Goal: Task Accomplishment & Management: Manage account settings

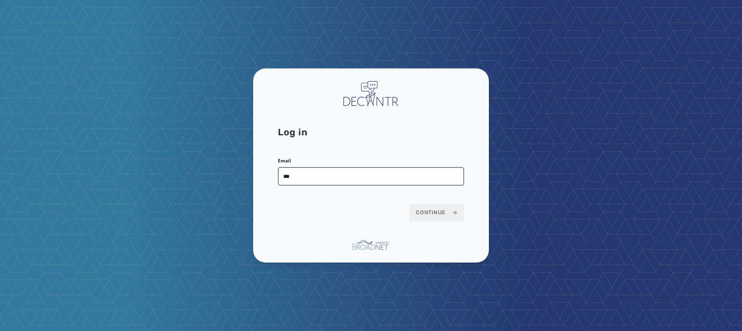
type input "**********"
click at [445, 206] on button "Continue" at bounding box center [437, 212] width 54 height 17
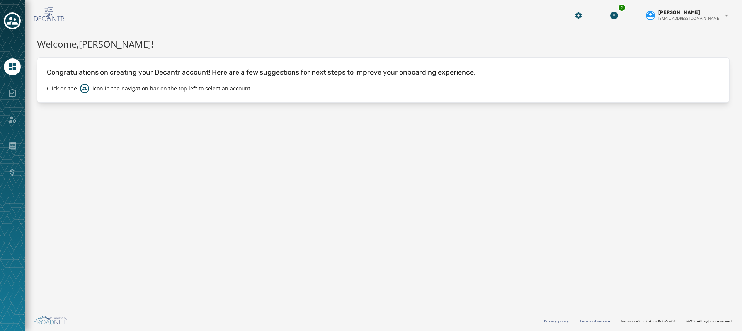
click at [15, 93] on div at bounding box center [12, 93] width 17 height 17
click at [12, 24] on icon "Toggle account select drawer" at bounding box center [12, 21] width 11 height 8
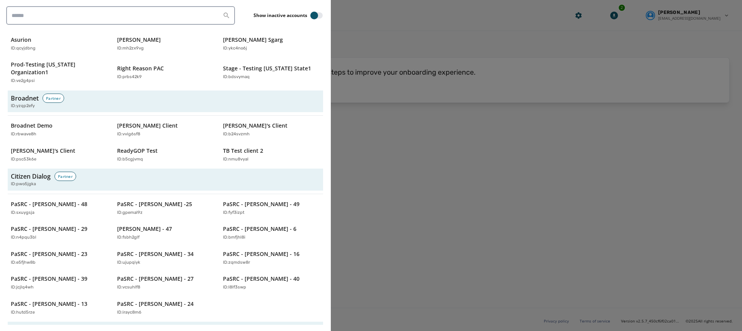
scroll to position [241, 0]
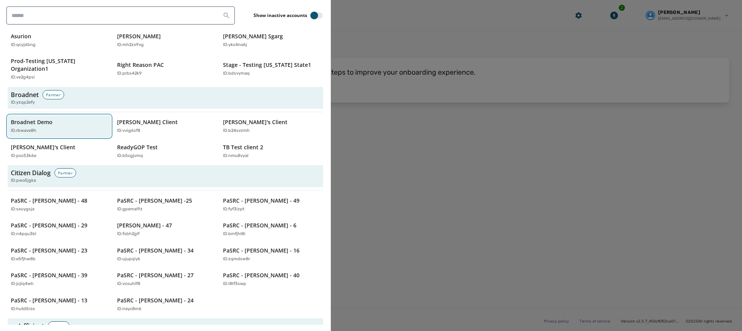
click at [55, 128] on div "ID: rbwave8h" at bounding box center [55, 131] width 89 height 7
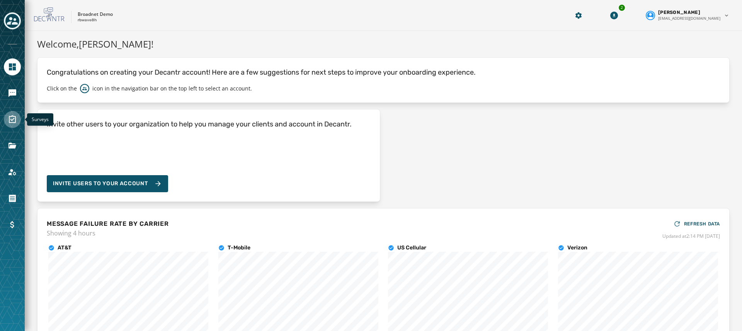
click at [14, 116] on icon "Navigate to Surveys" at bounding box center [12, 119] width 7 height 8
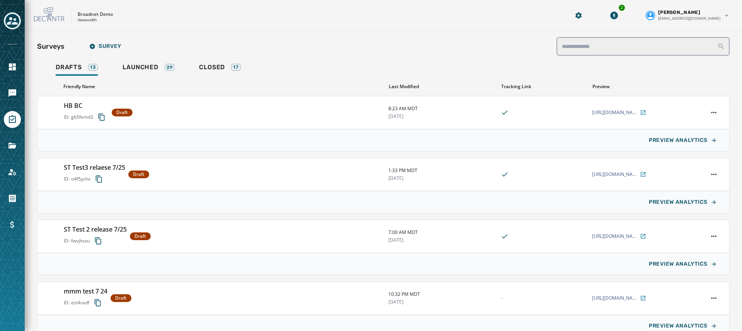
click at [407, 87] on div "Last Modified" at bounding box center [442, 86] width 106 height 6
click at [393, 87] on div "Last Modified" at bounding box center [442, 86] width 106 height 6
click at [424, 83] on div "Last Modified" at bounding box center [442, 86] width 106 height 6
click at [584, 44] on input "search" at bounding box center [642, 46] width 173 height 19
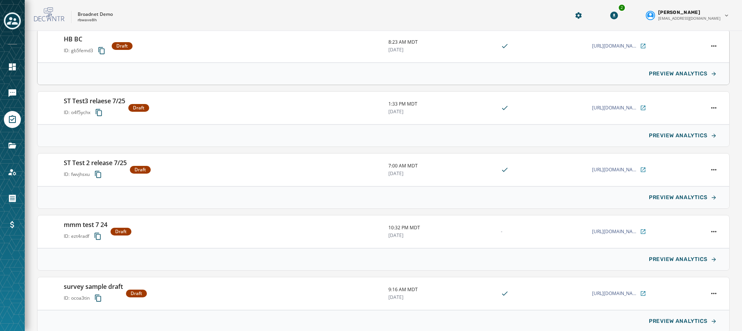
scroll to position [130, 0]
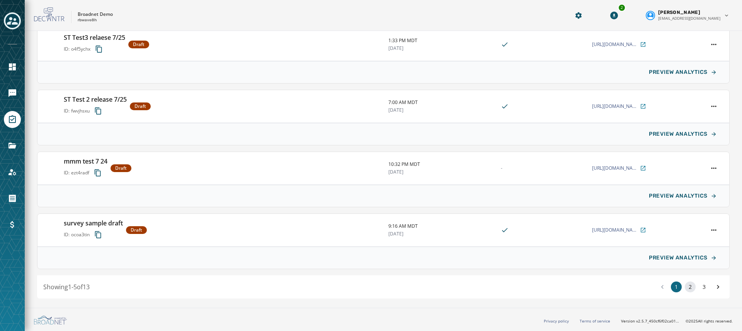
click at [692, 289] on button "2" at bounding box center [690, 286] width 11 height 11
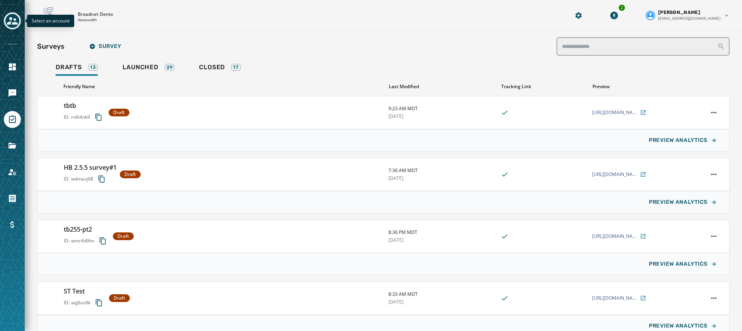
click at [13, 19] on icon "Toggle account select drawer" at bounding box center [12, 20] width 11 height 11
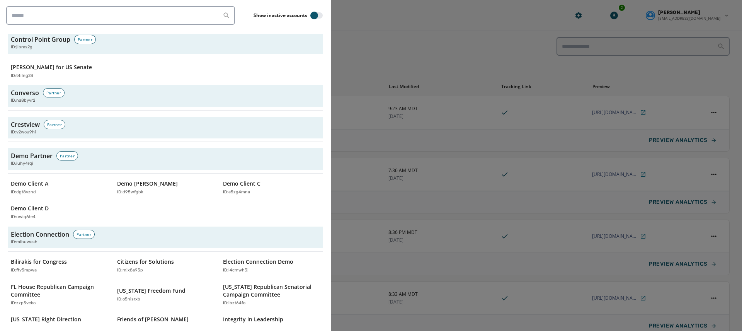
scroll to position [757, 0]
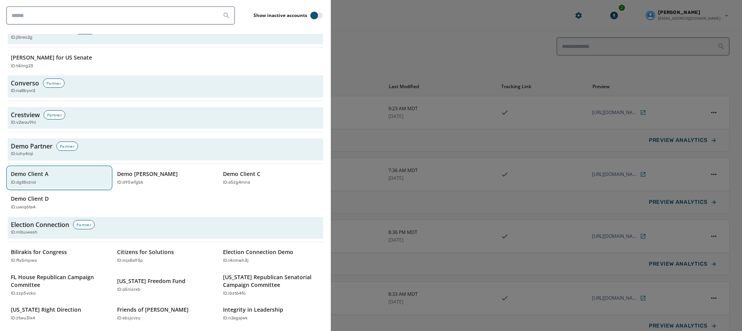
click at [75, 178] on button "Demo Client A ID: dgt8vznd" at bounding box center [59, 178] width 103 height 22
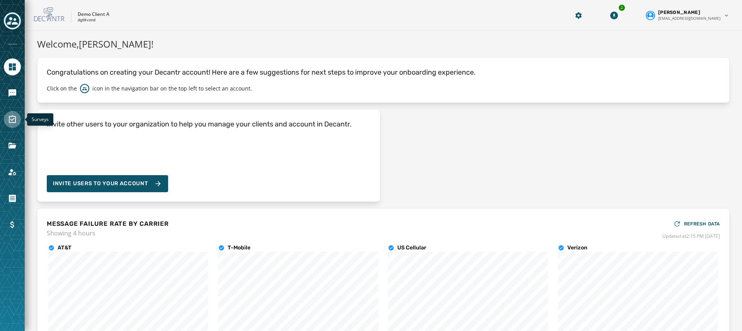
click at [8, 116] on icon "Navigate to Surveys" at bounding box center [12, 119] width 9 height 9
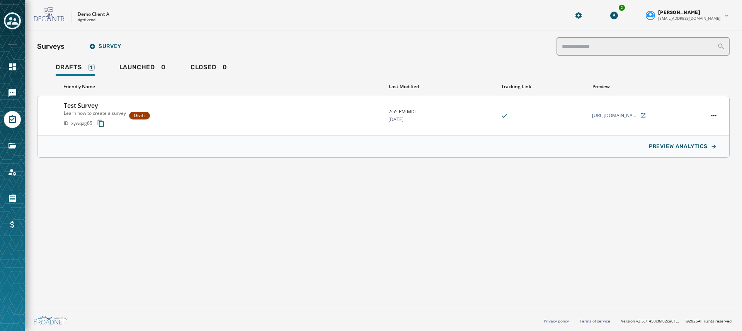
click at [89, 107] on h3 "Test Survey" at bounding box center [95, 105] width 62 height 9
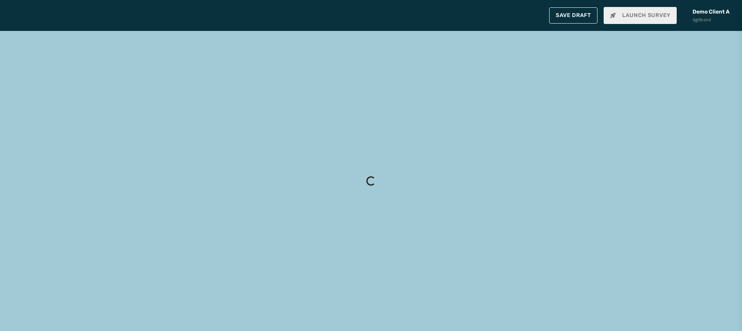
type input "**********"
type textarea "**********"
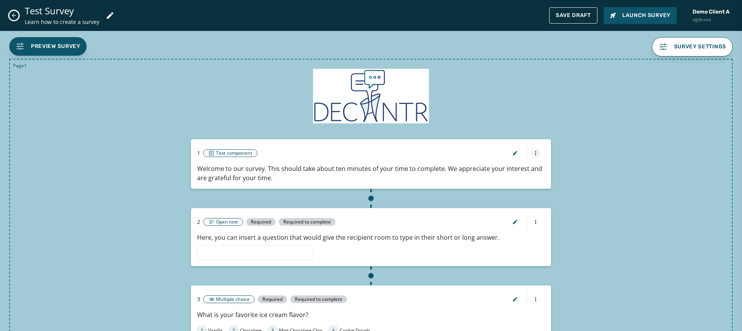
click at [533, 153] on html "**********" at bounding box center [371, 165] width 742 height 331
click at [516, 151] on html "Skip To Main Content Demo Client A dgt8vznd 2 Jackie English jdibiase@broadnet.…" at bounding box center [371, 165] width 742 height 331
click at [516, 151] on icon "button" at bounding box center [515, 153] width 4 height 4
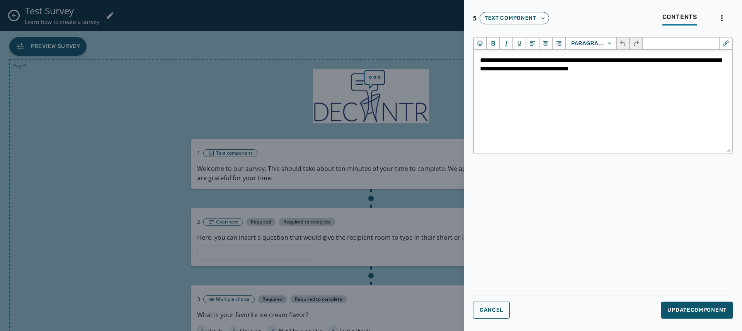
click at [386, 205] on div at bounding box center [371, 165] width 742 height 331
click at [435, 159] on div at bounding box center [371, 165] width 742 height 331
click at [501, 307] on span "Cancel" at bounding box center [492, 310] width 24 height 6
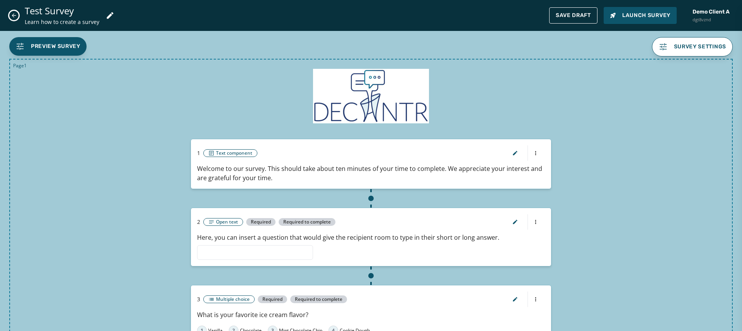
scroll to position [61, 0]
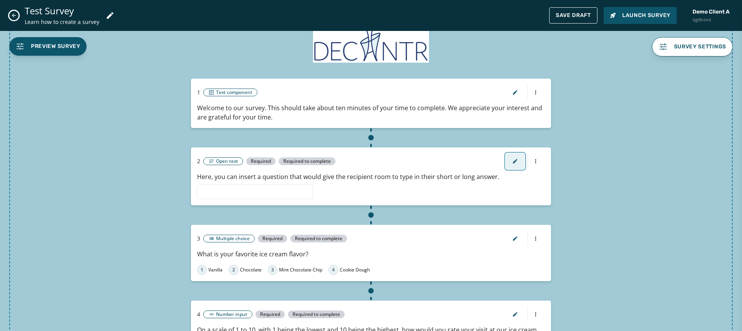
click at [518, 159] on icon "button" at bounding box center [515, 161] width 6 height 6
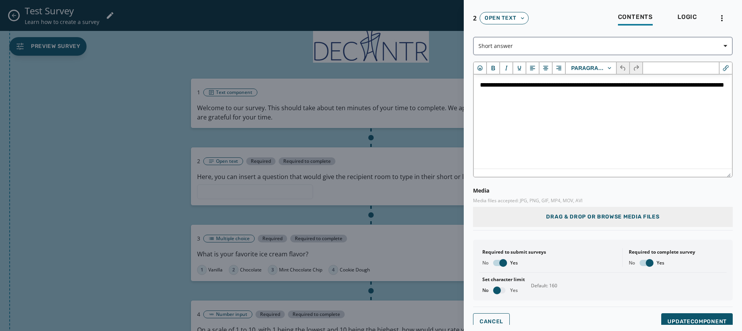
scroll to position [0, 0]
click at [687, 12] on button "Logic" at bounding box center [687, 18] width 32 height 18
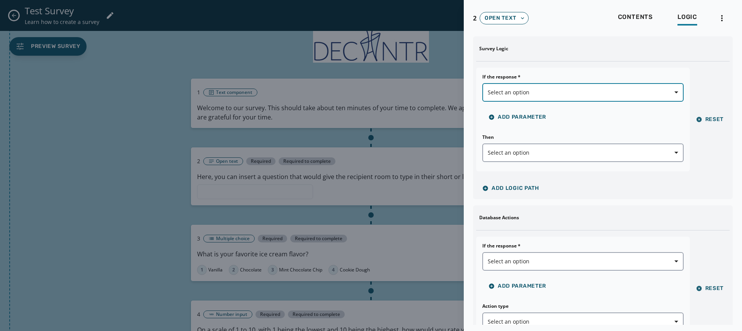
click at [633, 84] on button "Select an option" at bounding box center [582, 92] width 201 height 19
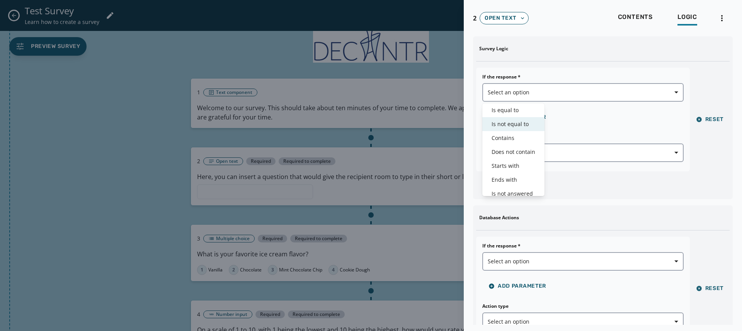
click at [524, 111] on span "Is equal to" at bounding box center [514, 110] width 44 height 8
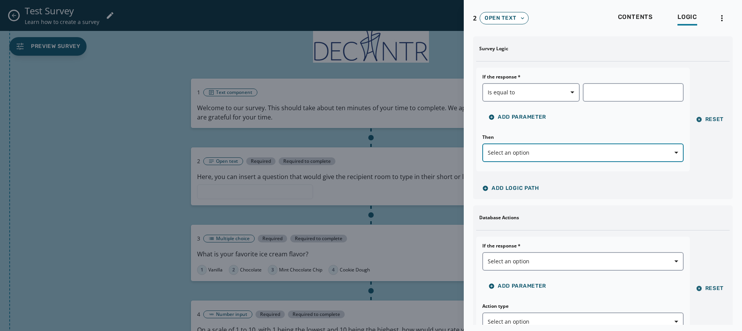
click at [536, 151] on span "Select an option" at bounding box center [583, 153] width 191 height 8
click at [538, 157] on button "Select an option" at bounding box center [582, 152] width 201 height 19
click at [279, 63] on div at bounding box center [371, 165] width 742 height 331
click at [24, 19] on div at bounding box center [371, 165] width 742 height 331
click at [15, 17] on div at bounding box center [371, 165] width 742 height 331
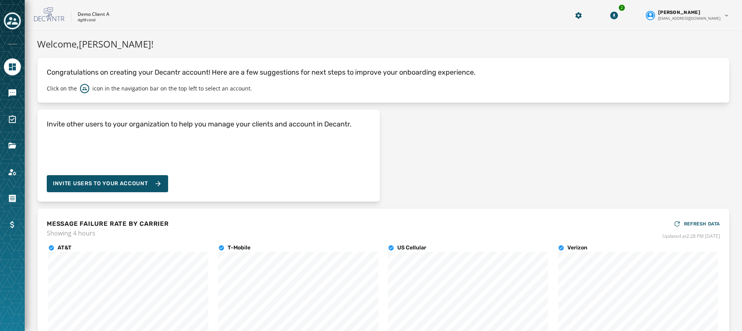
click at [10, 25] on icon "Toggle account select drawer" at bounding box center [12, 20] width 11 height 11
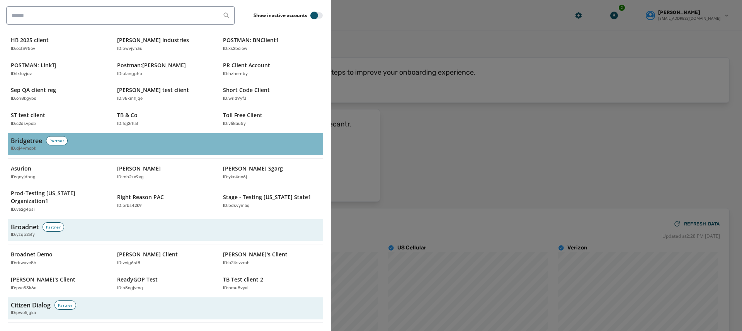
scroll to position [152, 0]
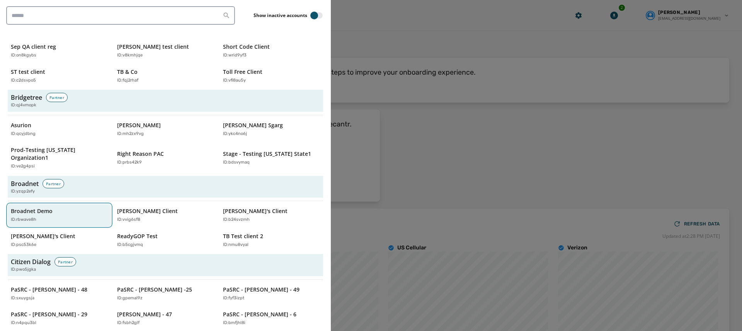
click at [58, 216] on div "ID: rbwave8h" at bounding box center [55, 219] width 89 height 7
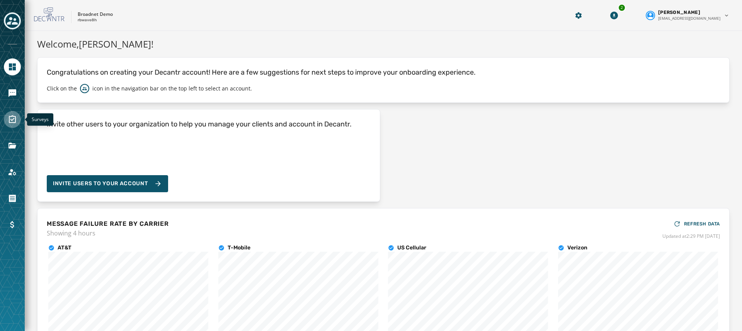
click at [14, 123] on icon "Navigate to Surveys" at bounding box center [12, 119] width 9 height 9
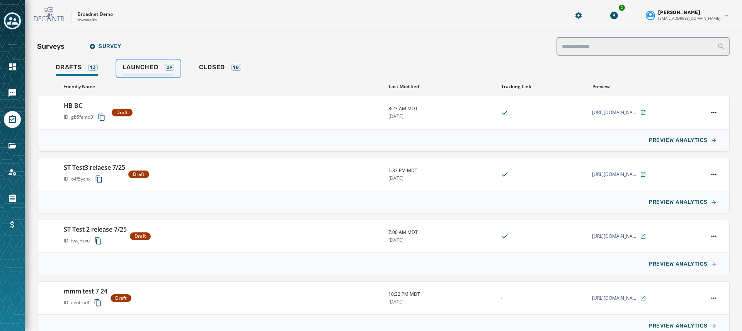
click at [152, 63] on span "Launched" at bounding box center [141, 67] width 36 height 8
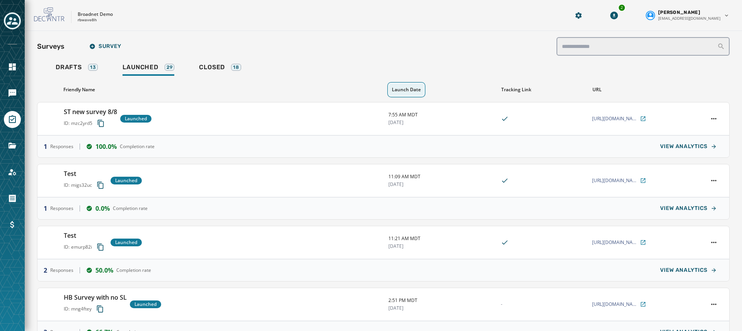
click at [413, 89] on button "Launch Date" at bounding box center [406, 89] width 35 height 12
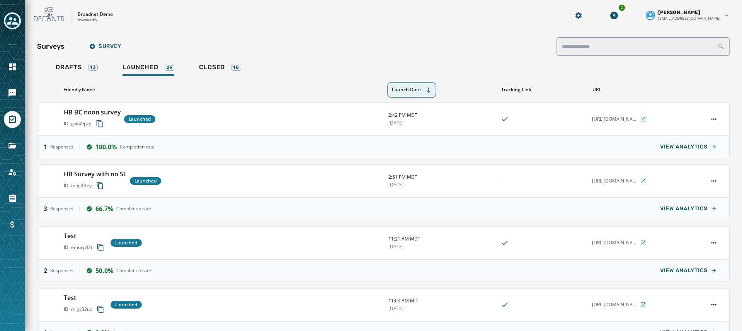
click at [412, 89] on button "Launch Date" at bounding box center [412, 89] width 46 height 13
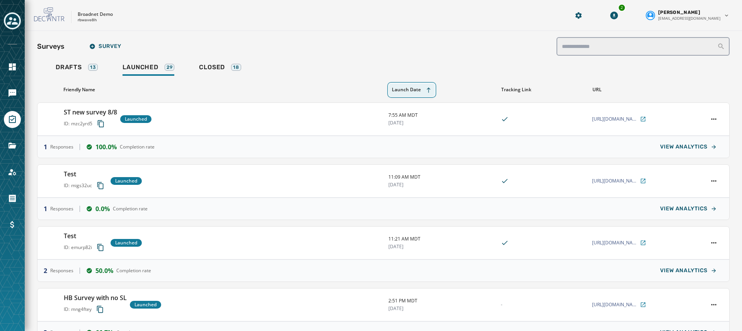
click at [412, 89] on button "Launch Date" at bounding box center [412, 89] width 46 height 13
click at [413, 87] on button "Launch Date" at bounding box center [406, 89] width 35 height 12
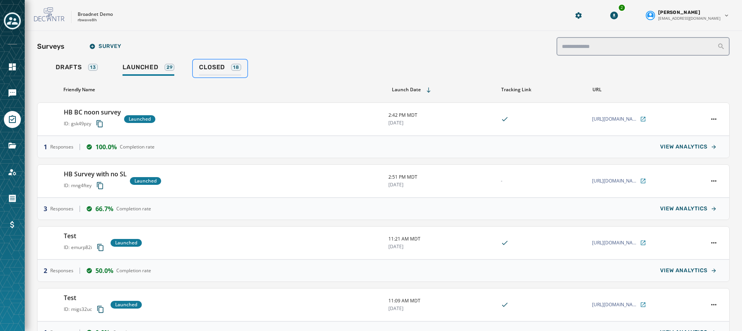
click at [222, 69] on span "Closed" at bounding box center [212, 67] width 26 height 8
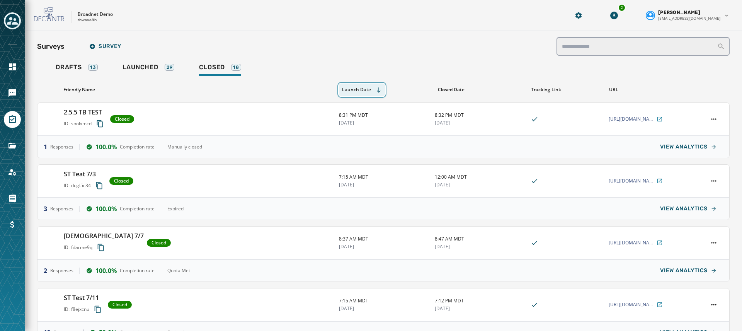
click at [348, 91] on button "Launch Date" at bounding box center [362, 89] width 46 height 13
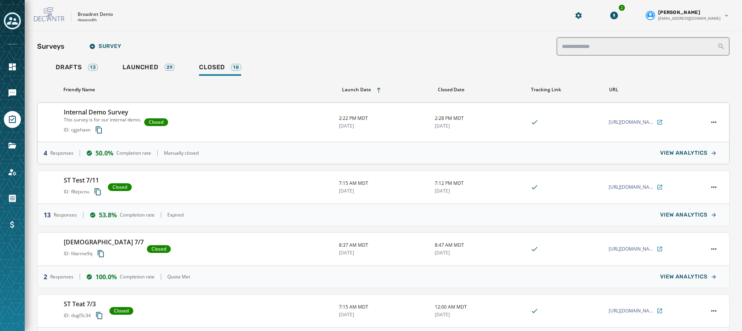
click at [99, 115] on h3 "Internal Demo Survey" at bounding box center [102, 111] width 77 height 9
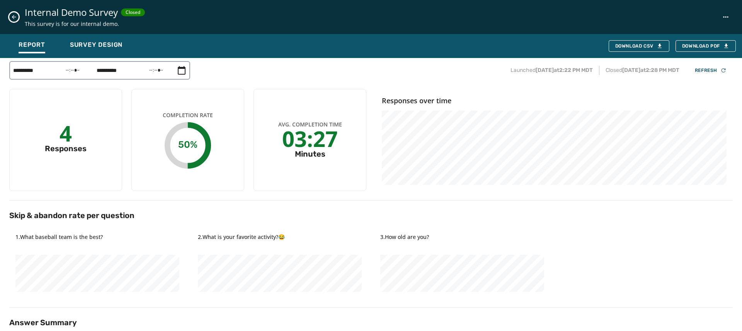
click at [335, 1] on div "Internal Demo Survey Closed This survey is for our internal demo." at bounding box center [371, 17] width 742 height 34
